Goal: Information Seeking & Learning: Learn about a topic

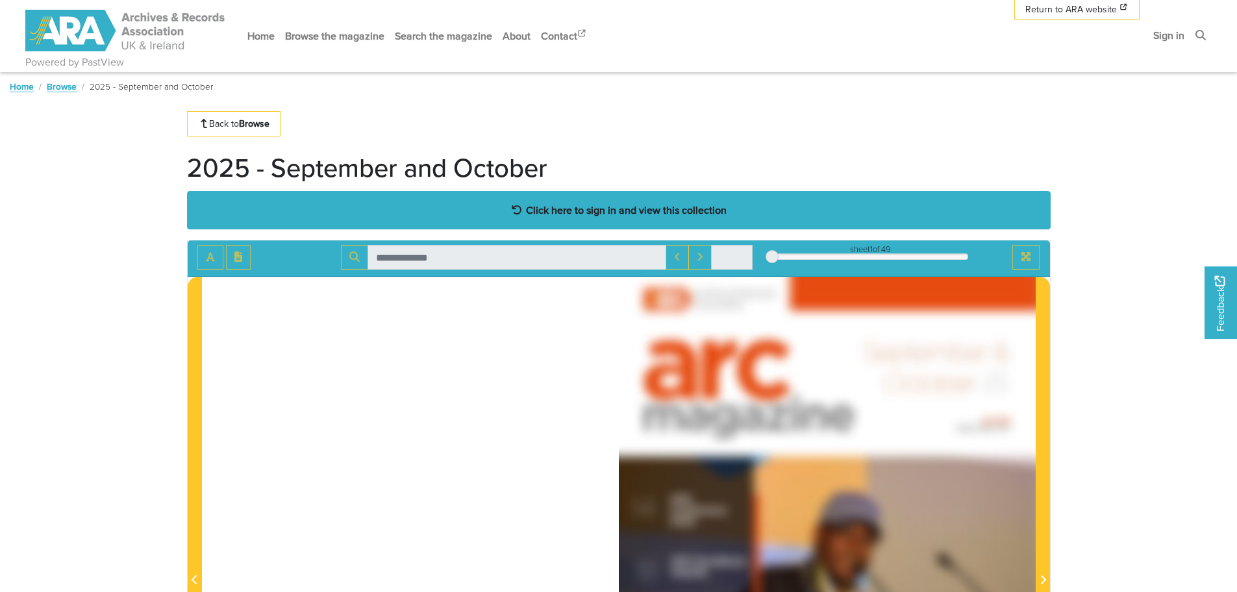
click at [570, 203] on strong "Click here to sign in and view this collection" at bounding box center [626, 210] width 201 height 14
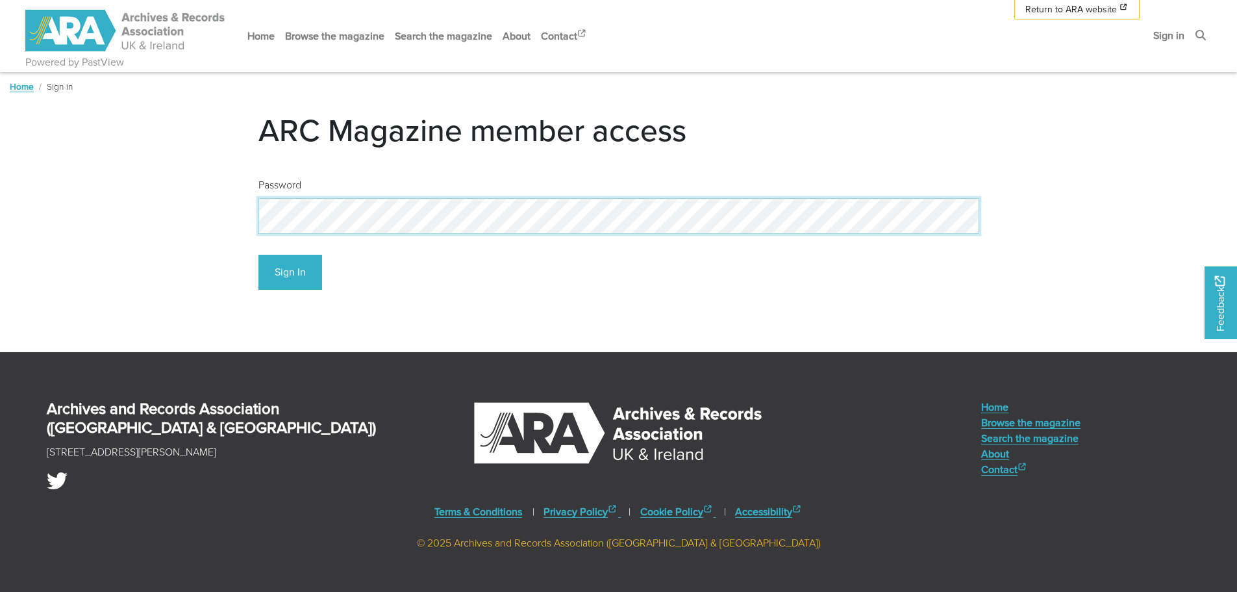
click at [258, 255] on button "Sign In" at bounding box center [290, 273] width 64 height 36
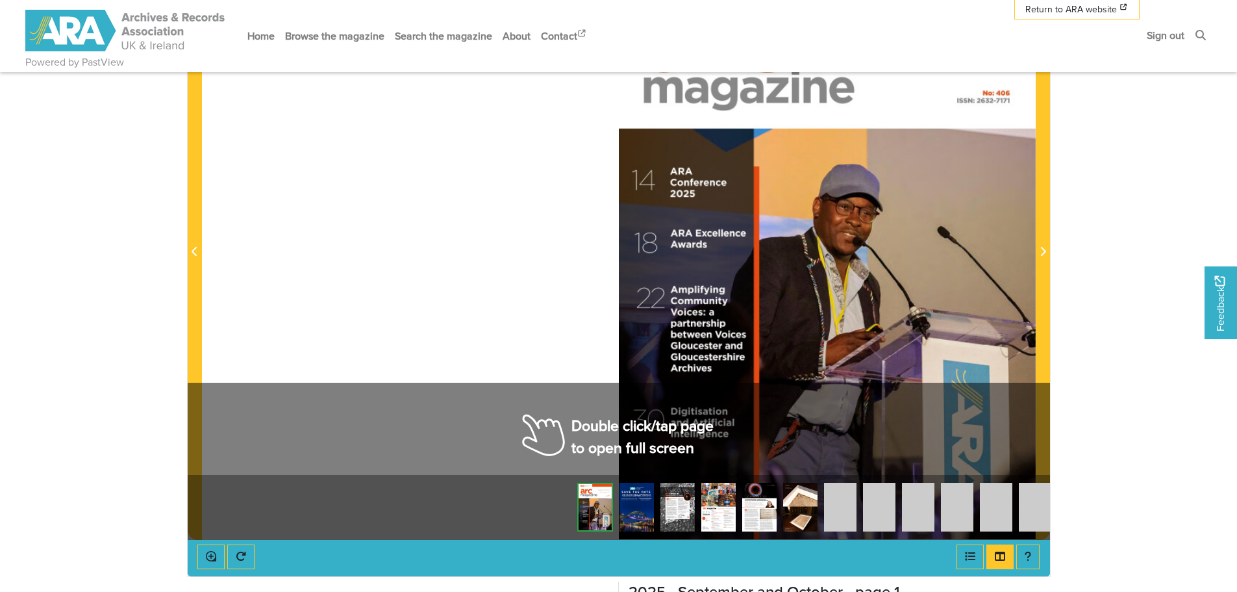
scroll to position [390, 0]
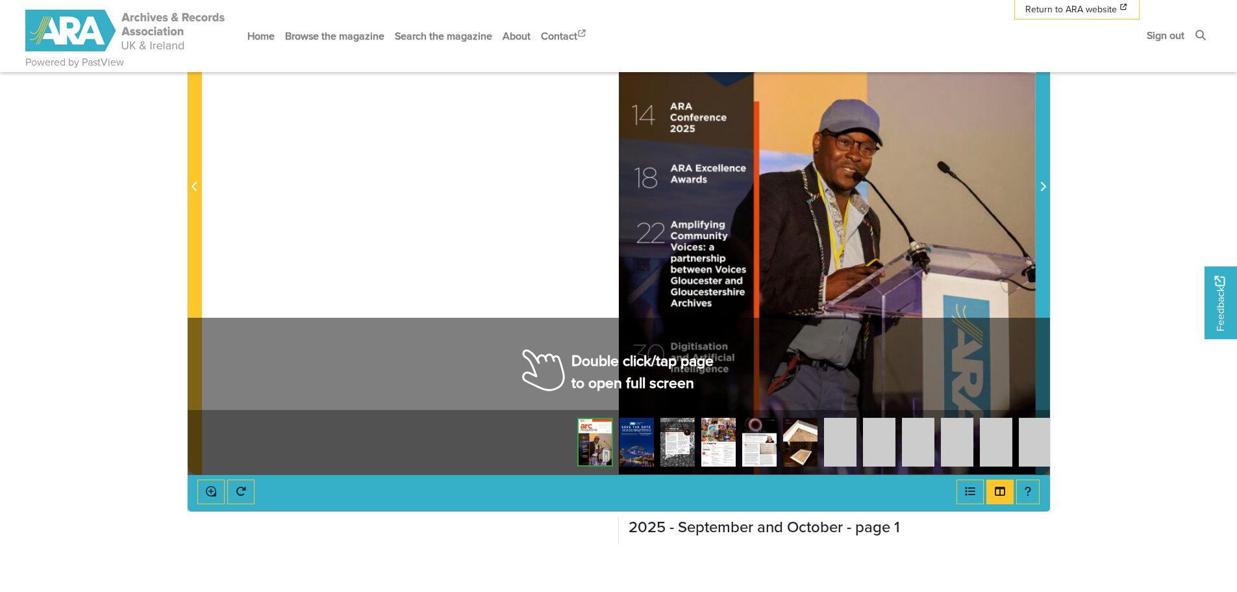
click at [1040, 181] on icon "Next Page" at bounding box center [1043, 186] width 6 height 10
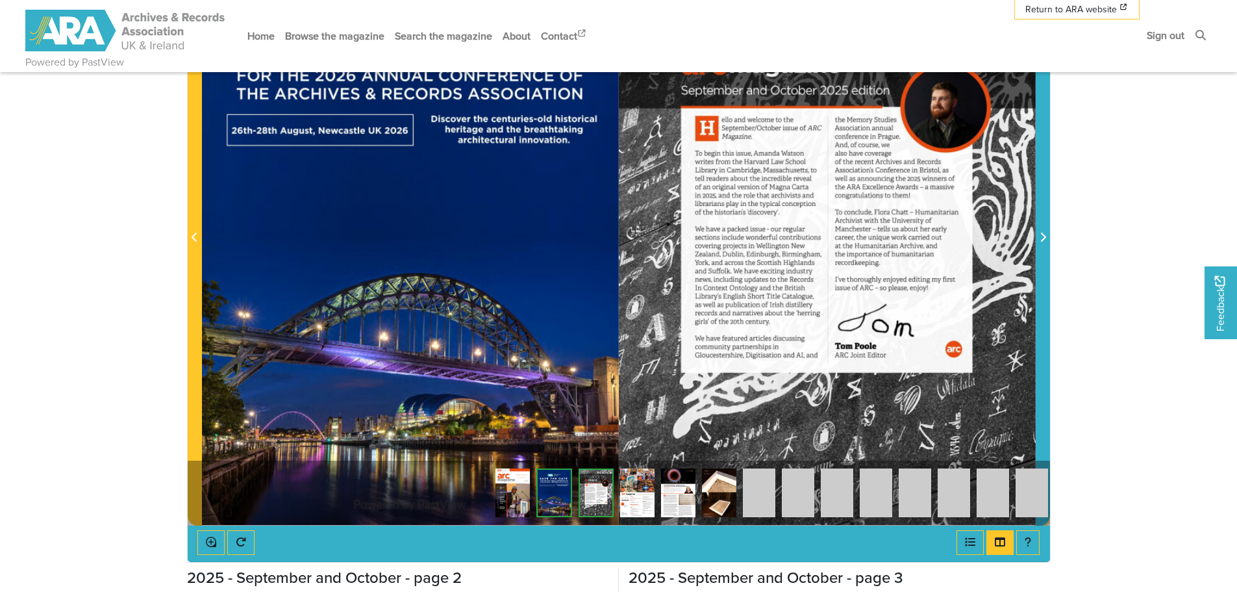
scroll to position [325, 0]
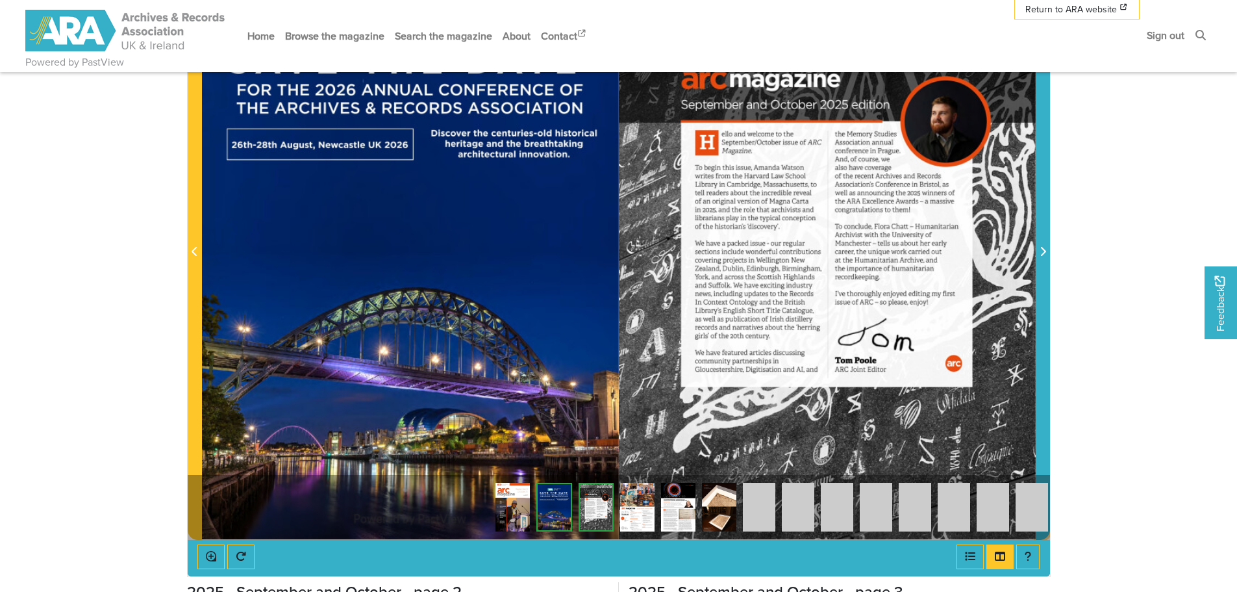
click at [1040, 247] on icon "Next Page" at bounding box center [1043, 251] width 6 height 10
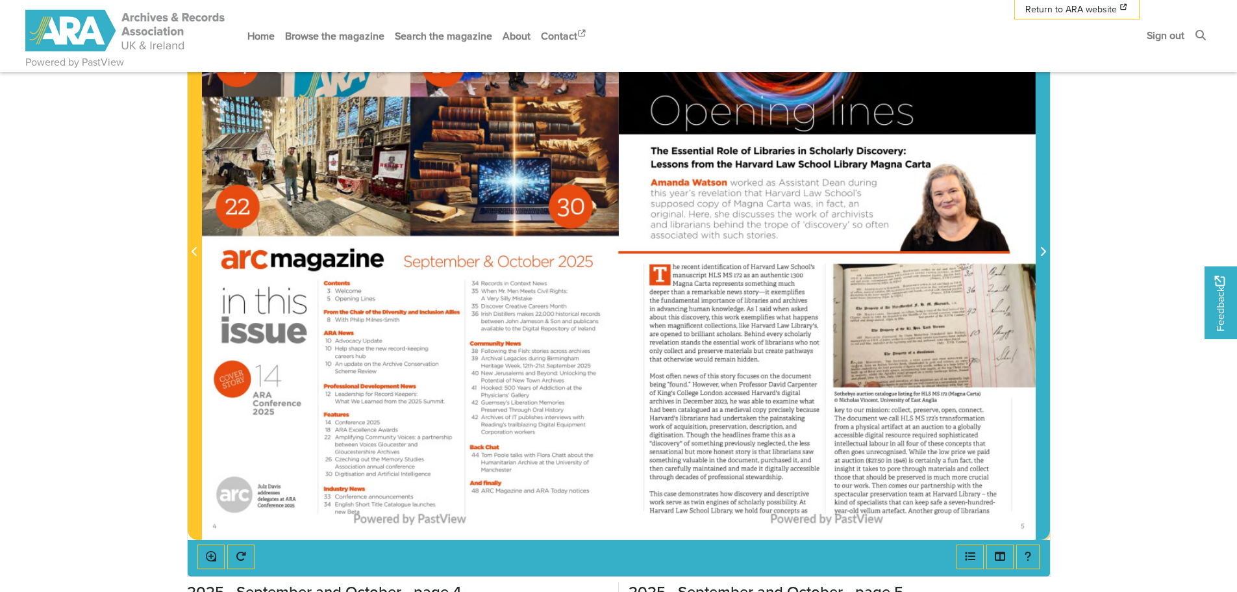
click at [1040, 247] on icon "Next Page" at bounding box center [1043, 251] width 6 height 10
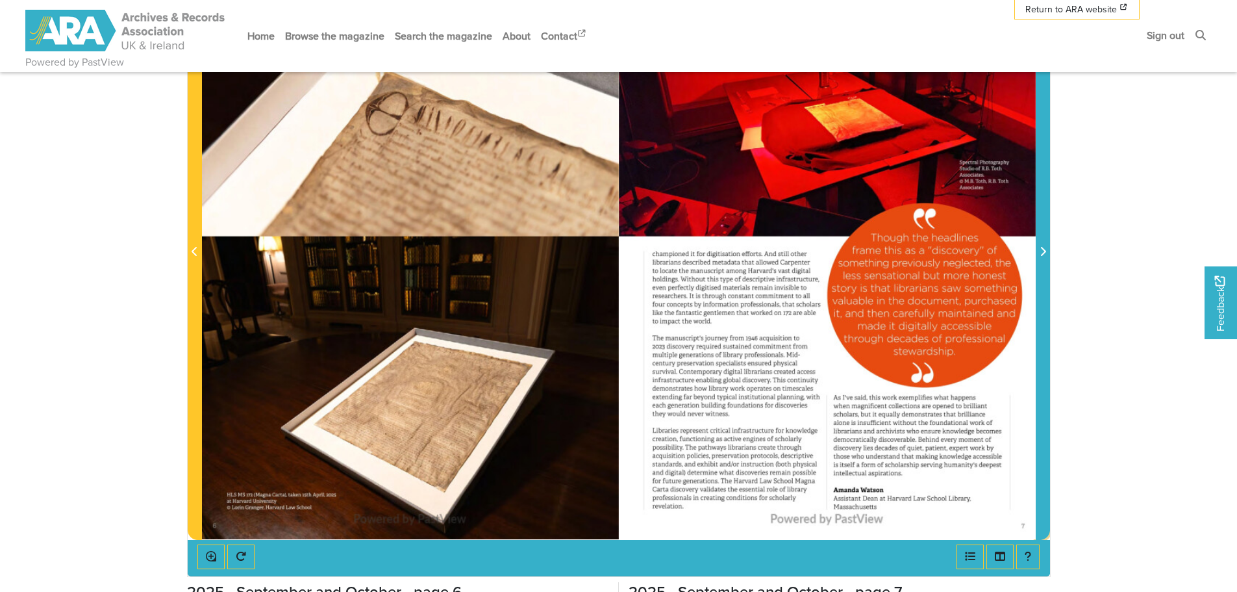
click at [1037, 244] on button "Next Page" at bounding box center [1043, 244] width 14 height 590
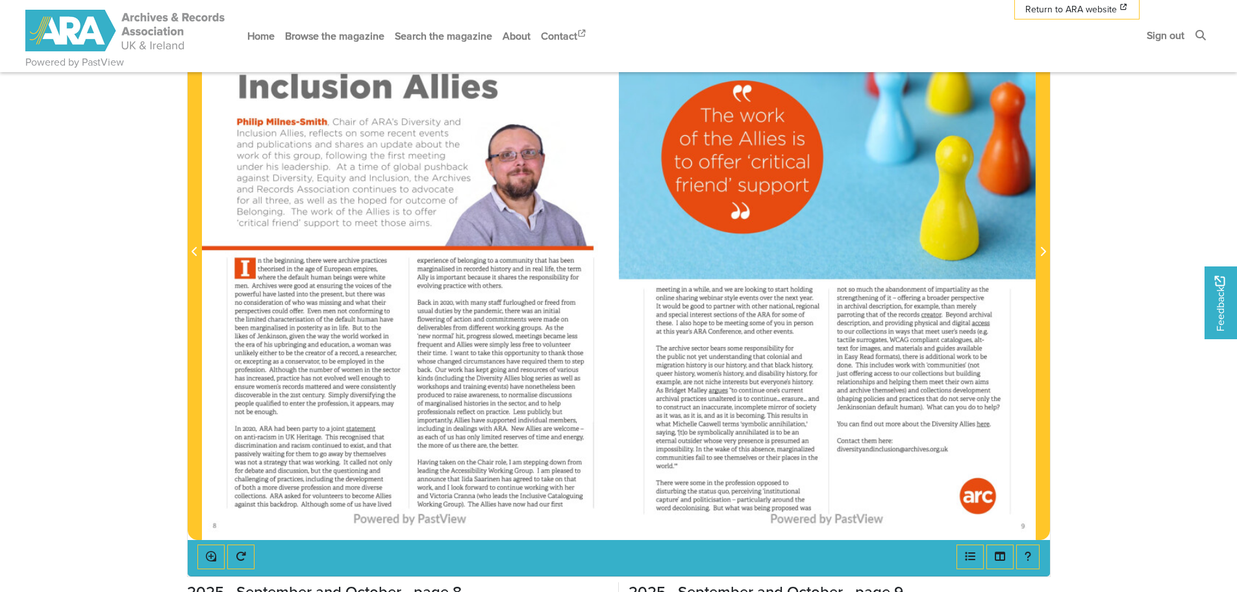
click at [1031, 239] on div at bounding box center [827, 244] width 417 height 590
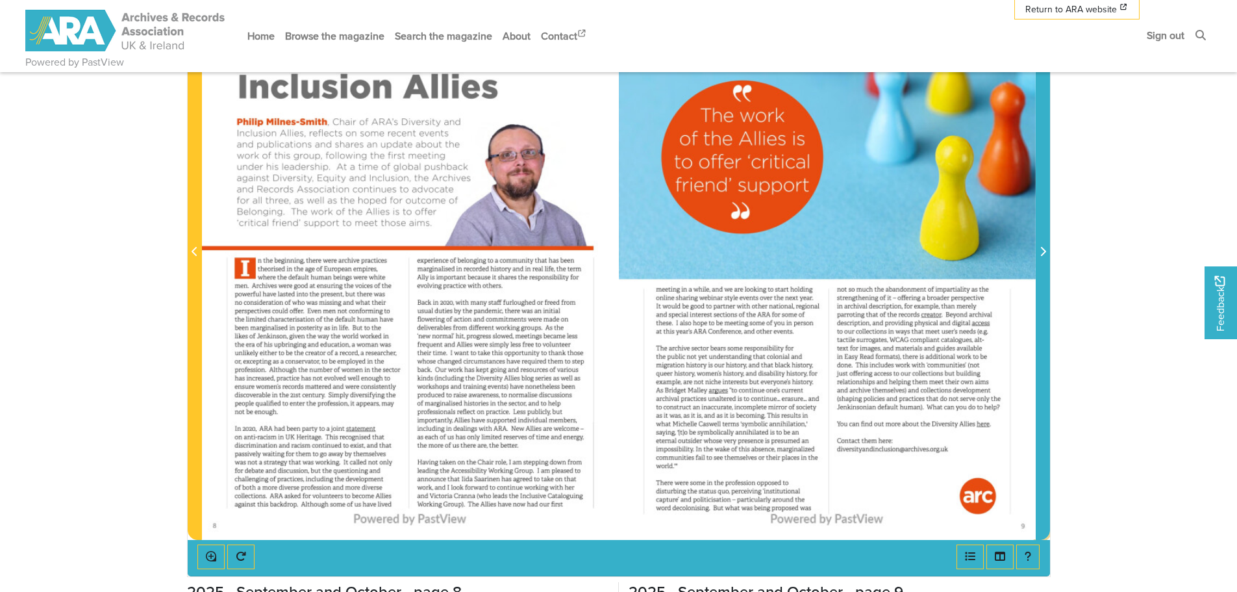
click at [1044, 249] on icon "Next Page" at bounding box center [1043, 251] width 6 height 10
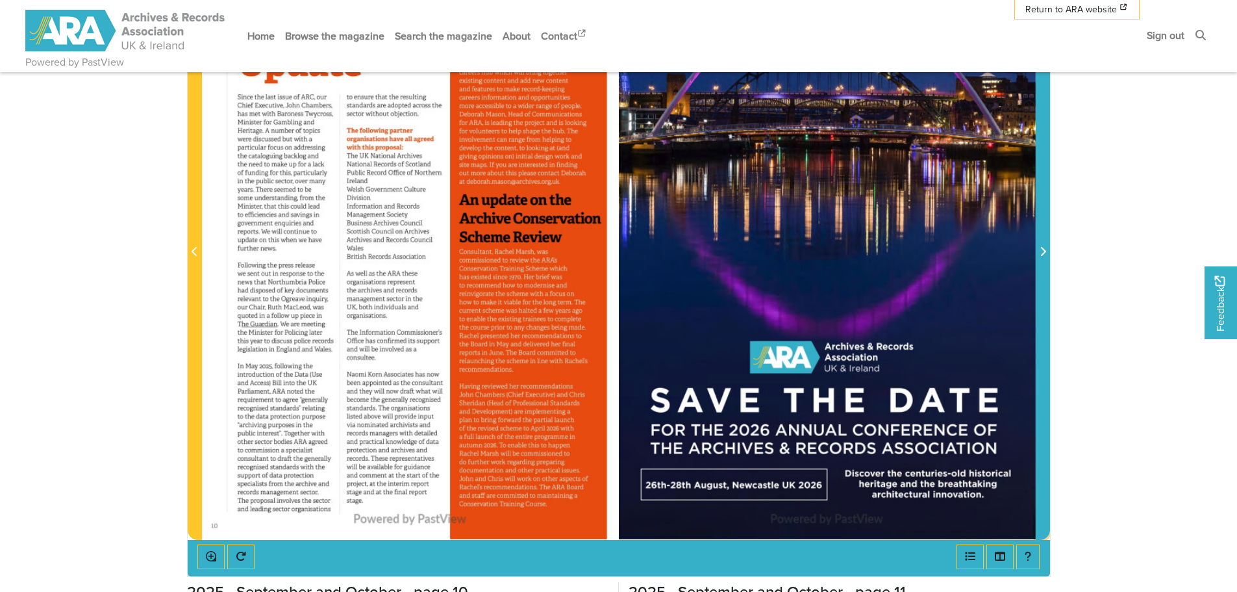
click at [1044, 249] on icon "Next Page" at bounding box center [1043, 251] width 6 height 10
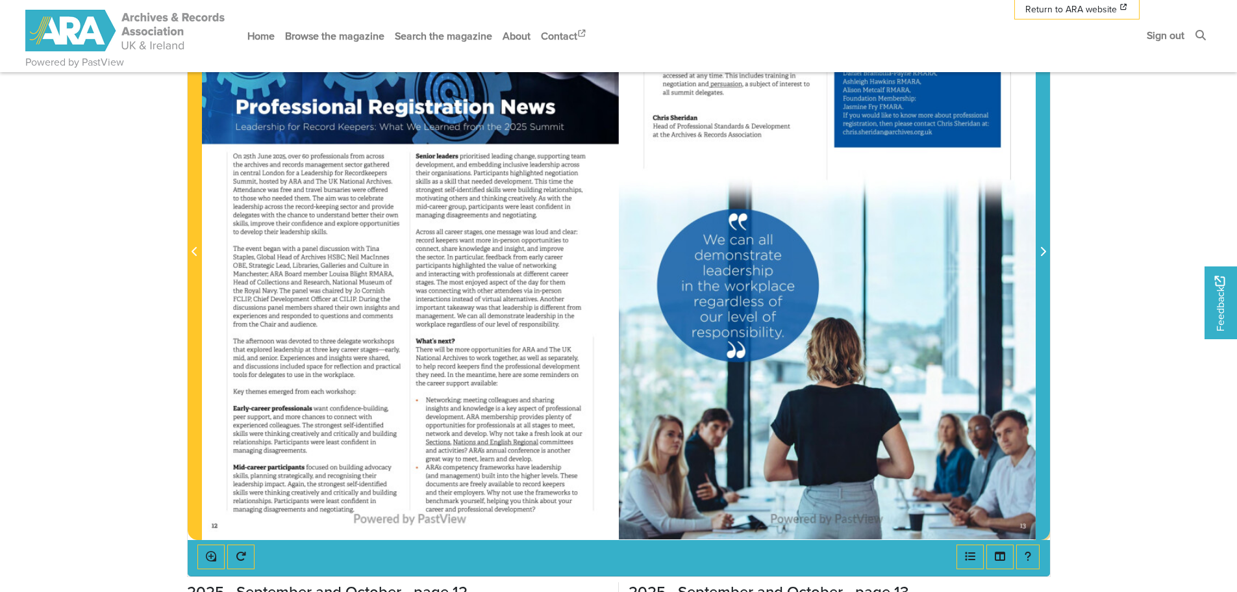
click at [1043, 249] on icon "Next Page" at bounding box center [1042, 251] width 5 height 9
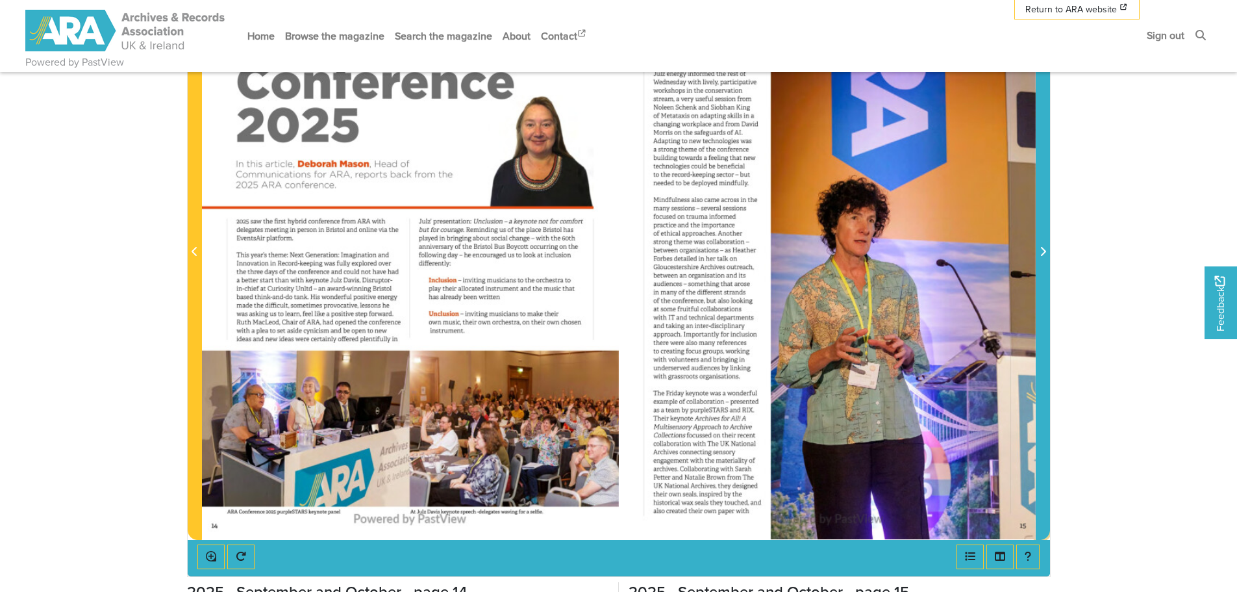
click at [1043, 253] on icon "Next Page" at bounding box center [1042, 251] width 5 height 9
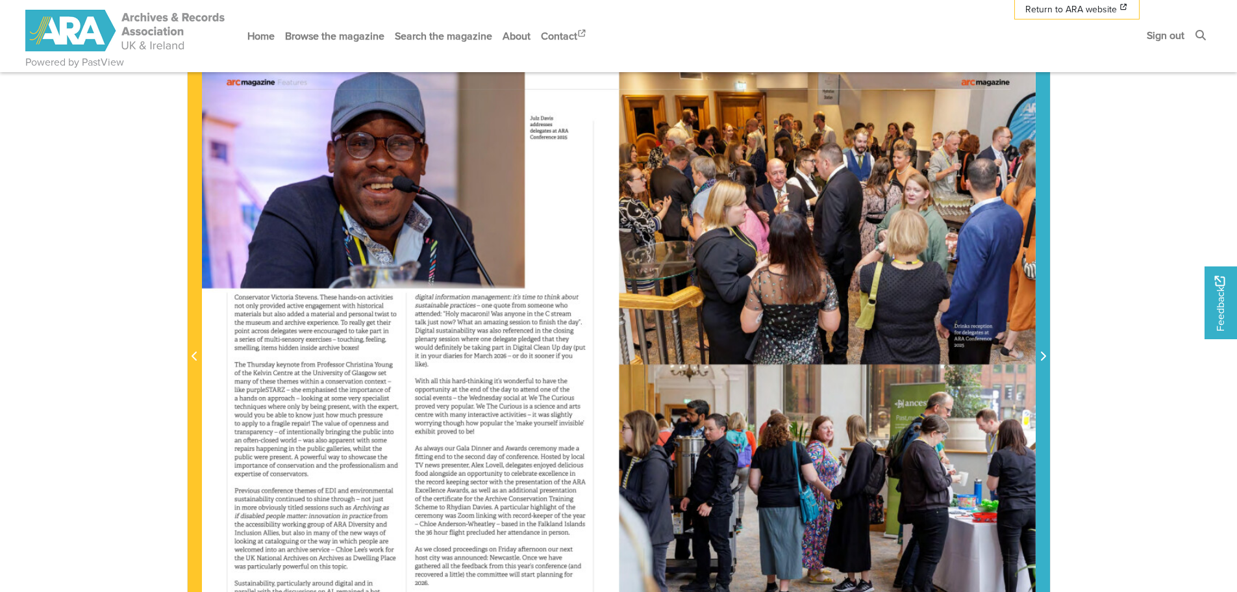
scroll to position [195, 0]
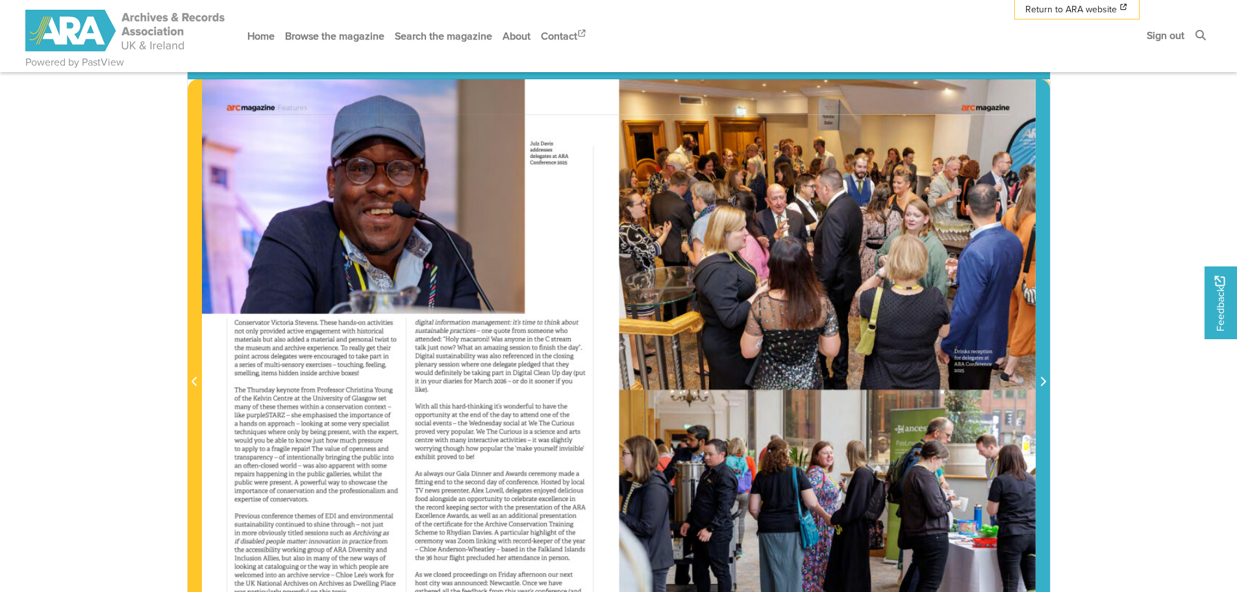
click at [1046, 377] on icon "Next Page" at bounding box center [1043, 381] width 6 height 10
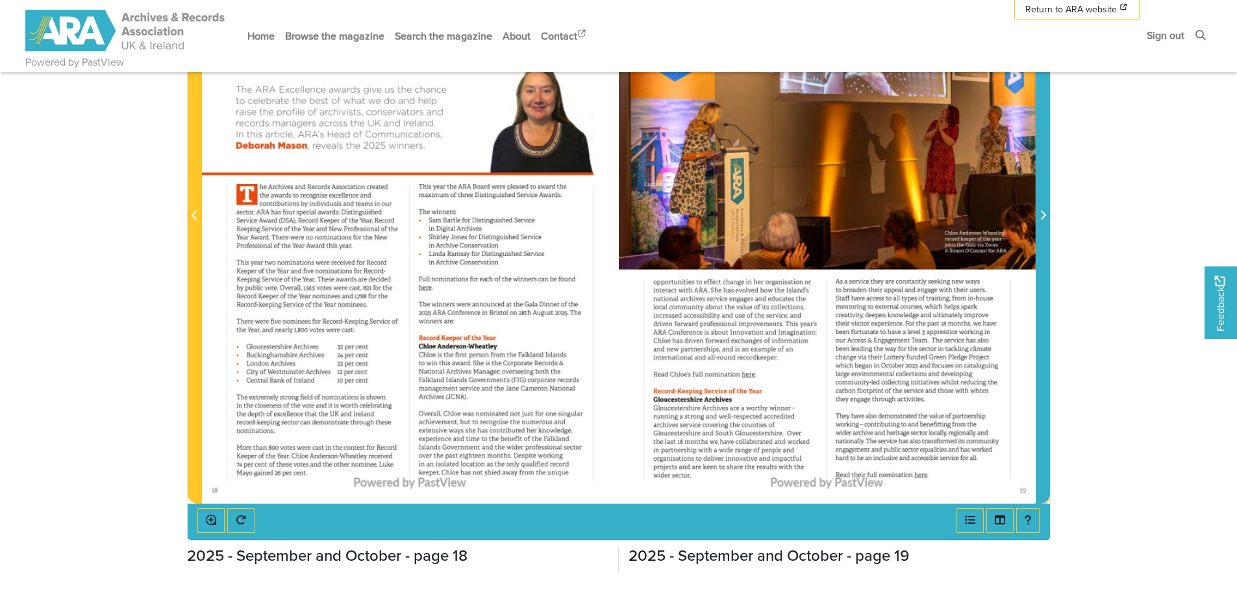
scroll to position [390, 0]
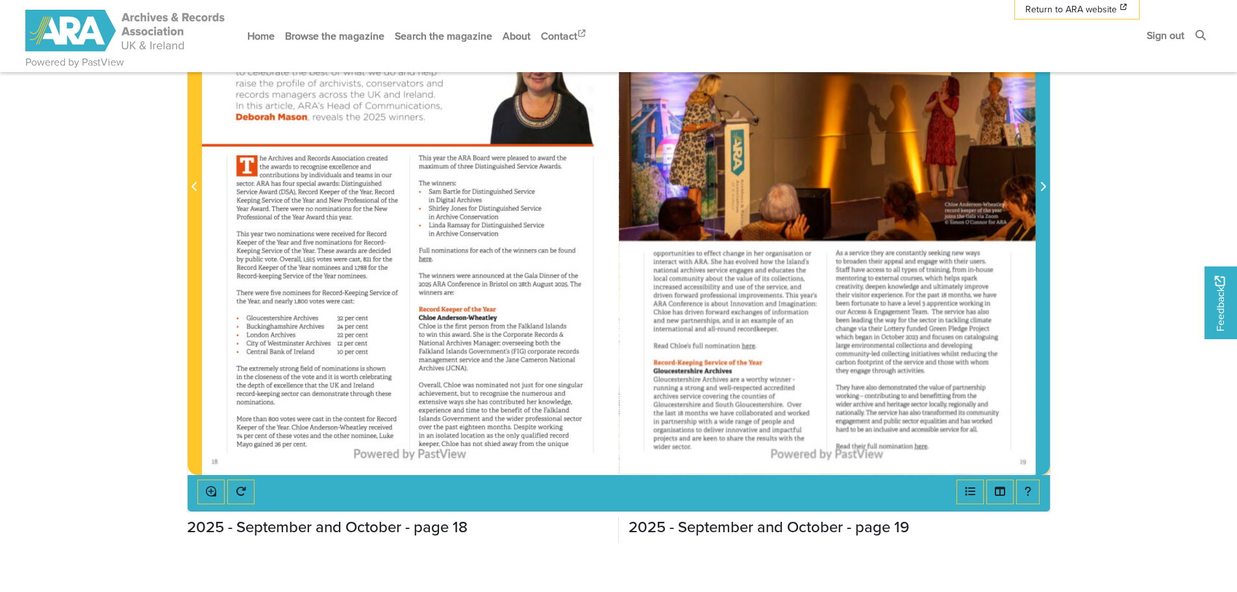
click at [1045, 192] on icon "Next Page" at bounding box center [1043, 186] width 6 height 10
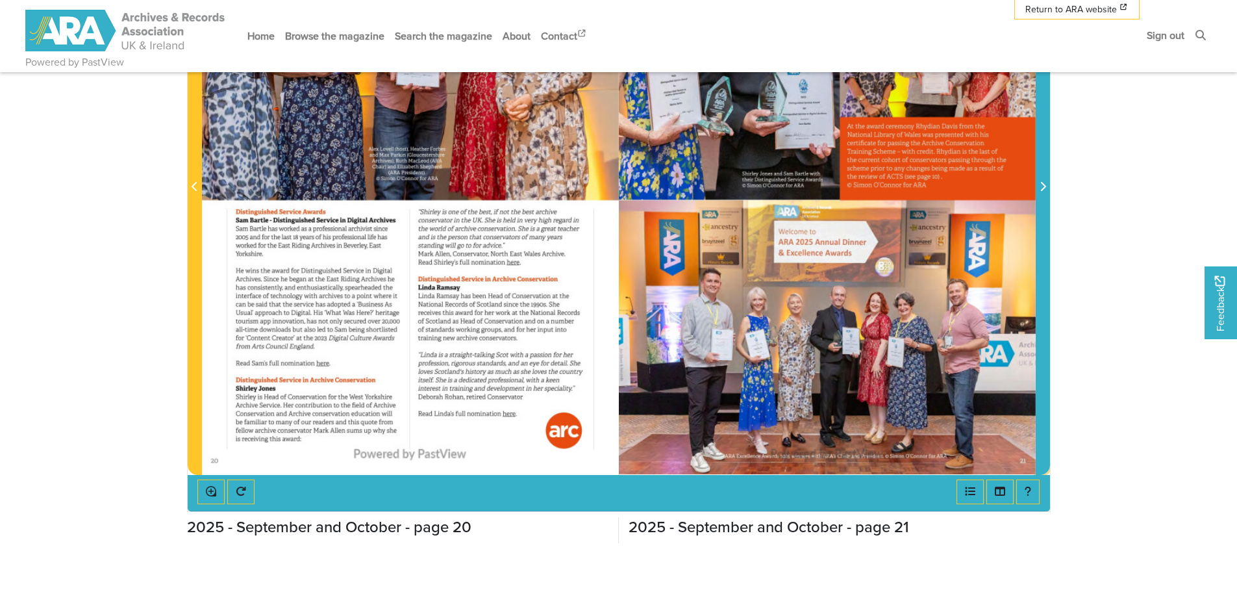
click at [1040, 184] on icon "Next Page" at bounding box center [1043, 186] width 6 height 10
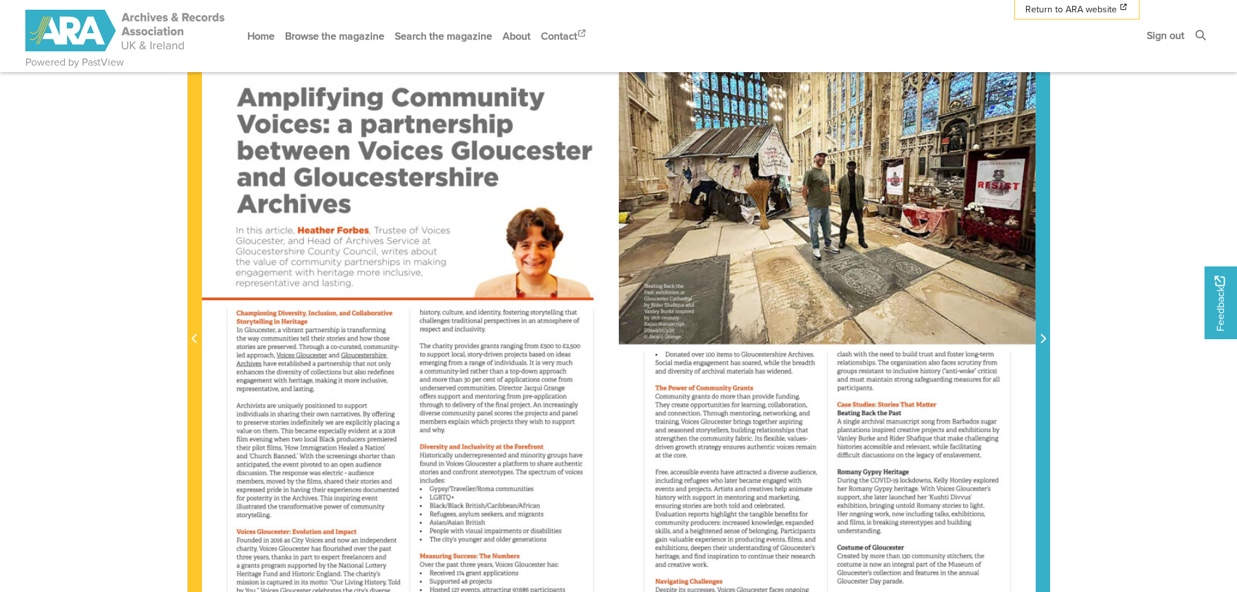
scroll to position [260, 0]
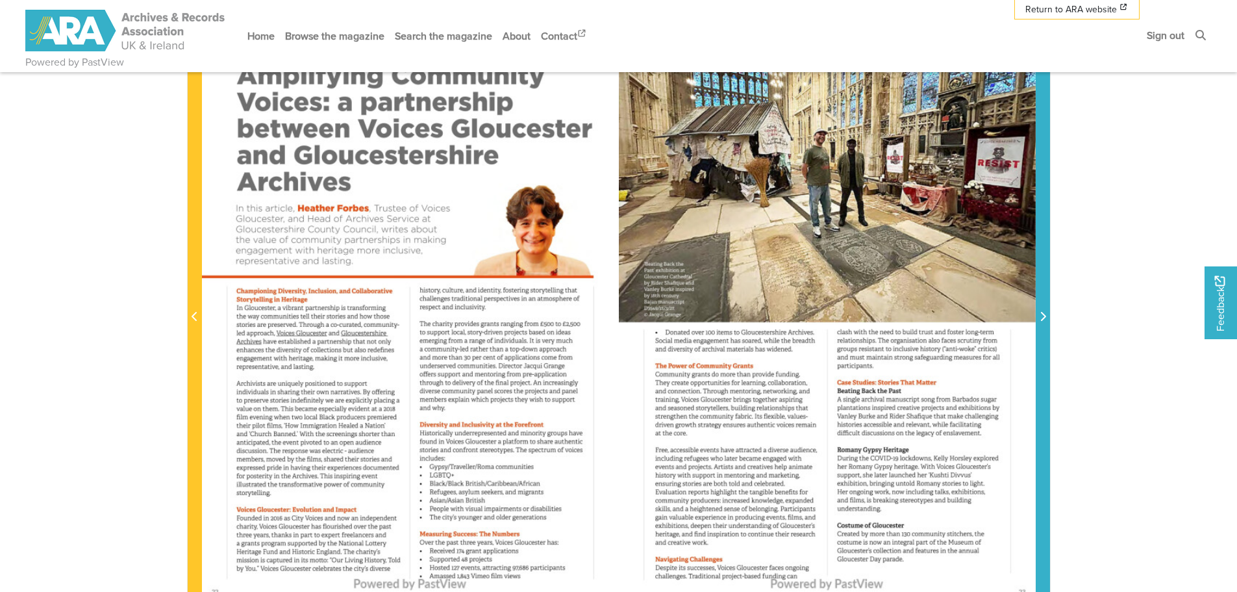
click at [1046, 320] on span "Next Page" at bounding box center [1042, 317] width 13 height 16
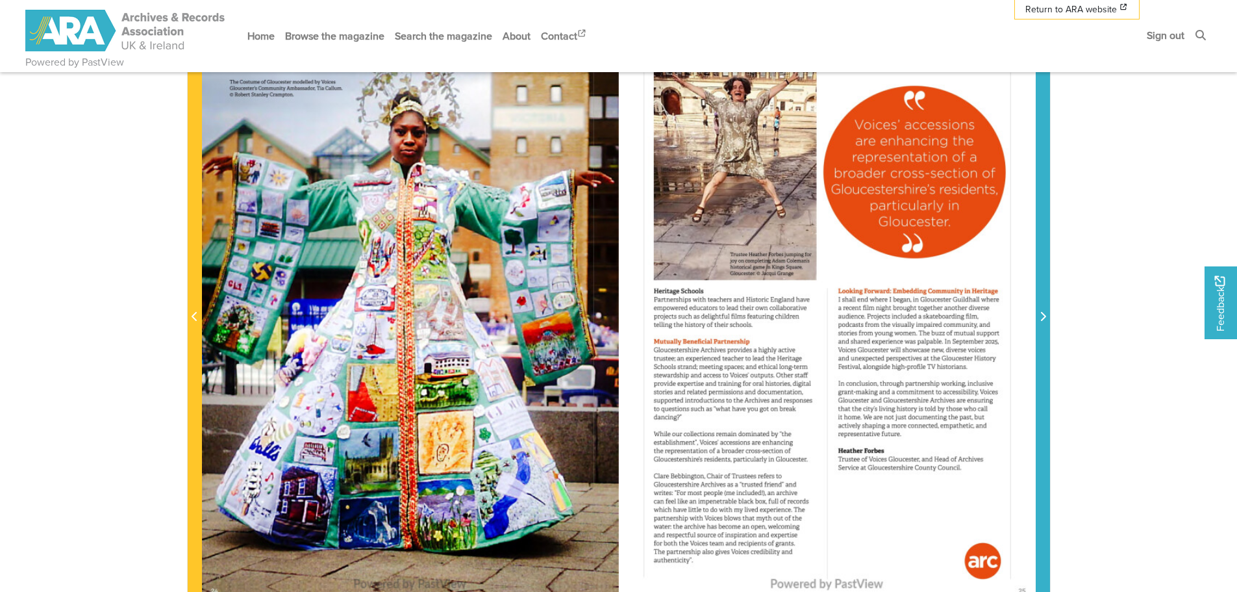
click at [1046, 319] on span "Next Page" at bounding box center [1042, 317] width 13 height 16
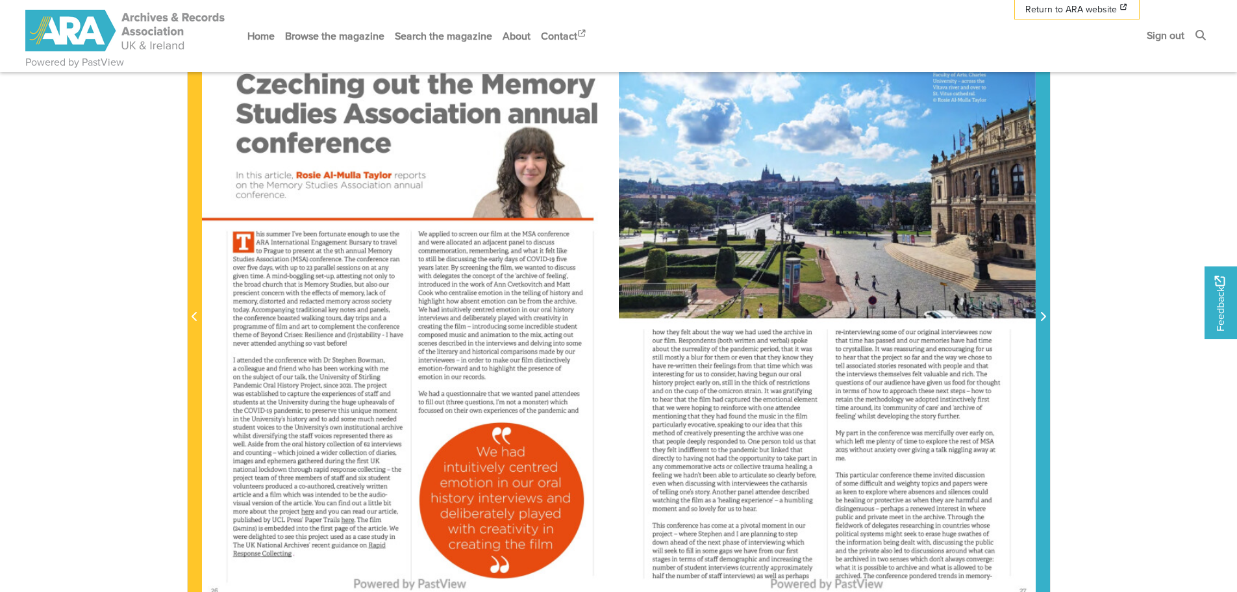
click at [1046, 319] on span "Next Page" at bounding box center [1042, 317] width 13 height 16
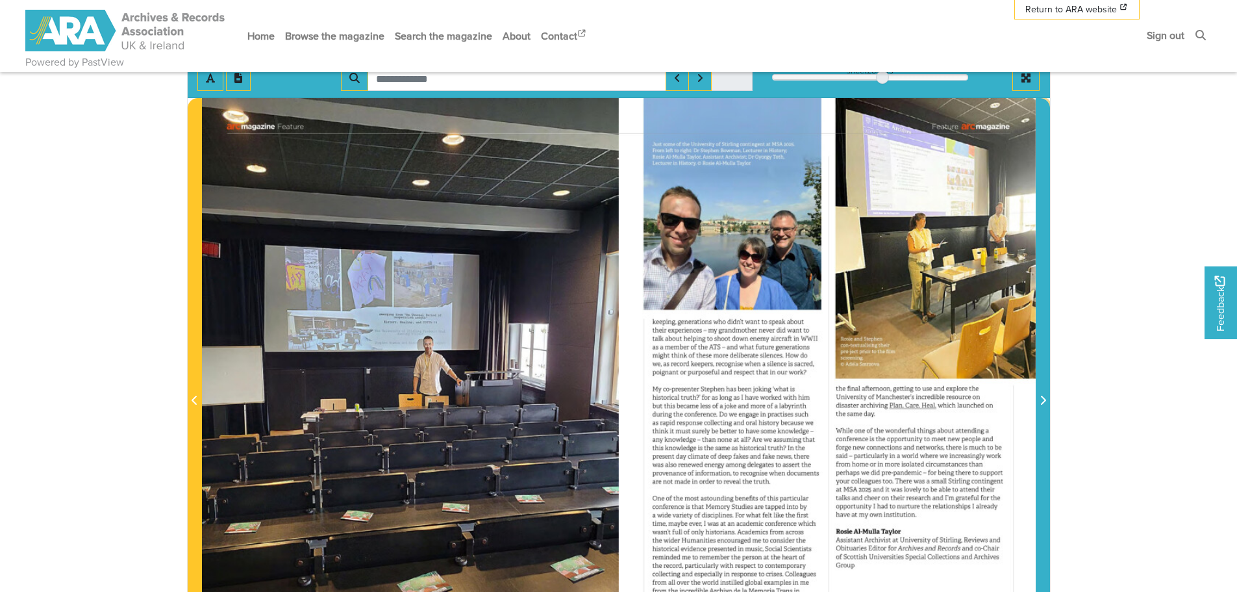
scroll to position [195, 0]
